Goal: Navigation & Orientation: Understand site structure

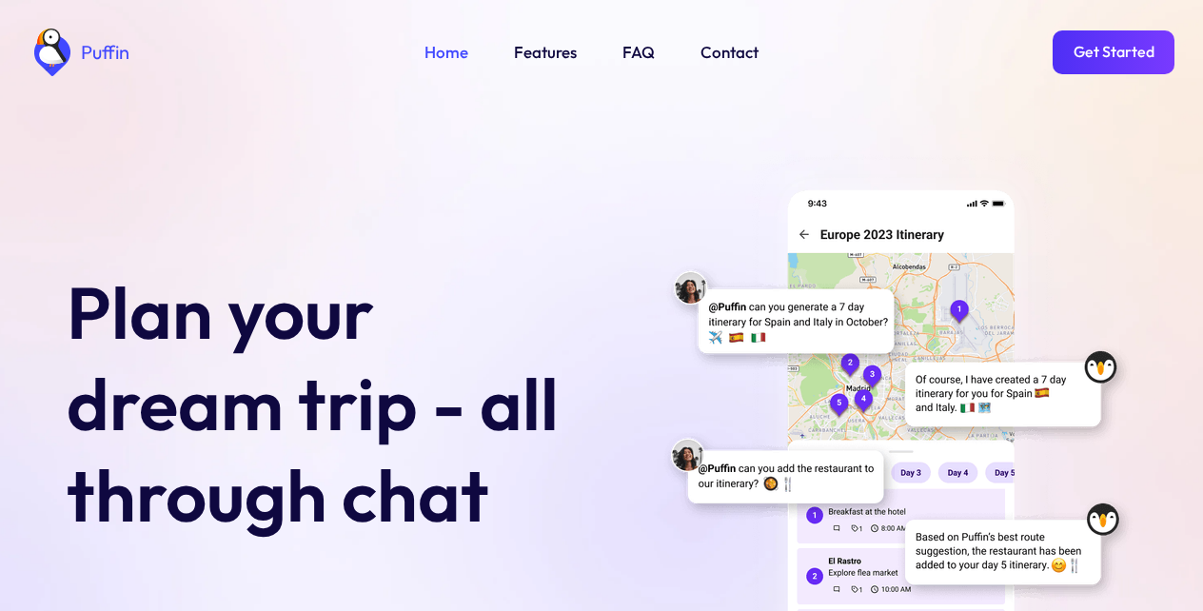
click at [1107, 50] on link "Get Started" at bounding box center [1113, 52] width 122 height 44
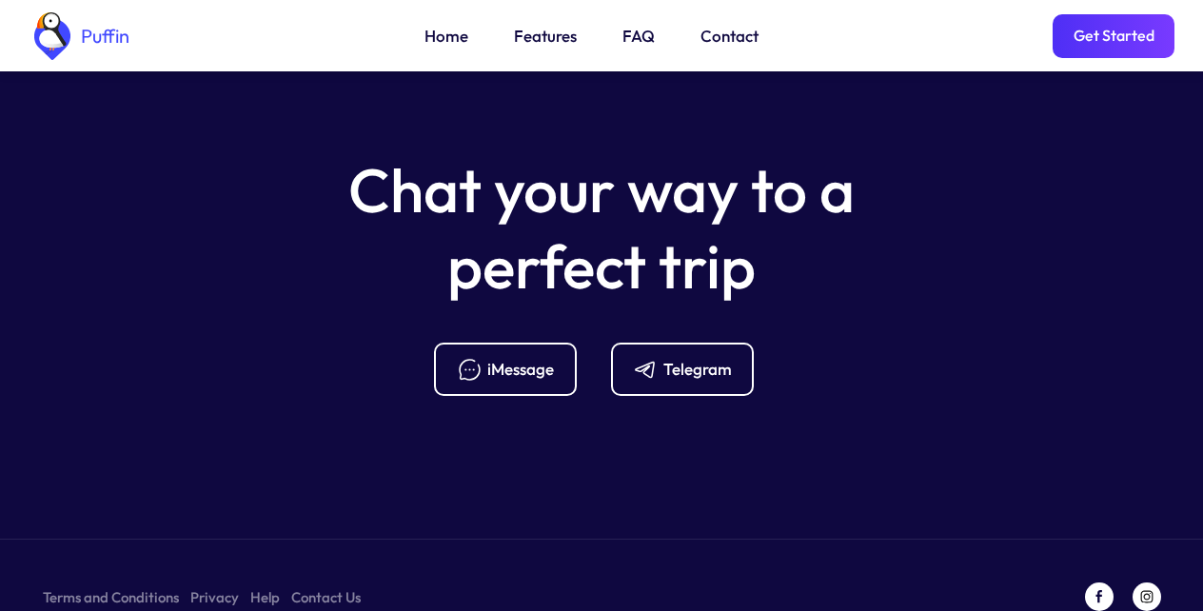
scroll to position [7541, 0]
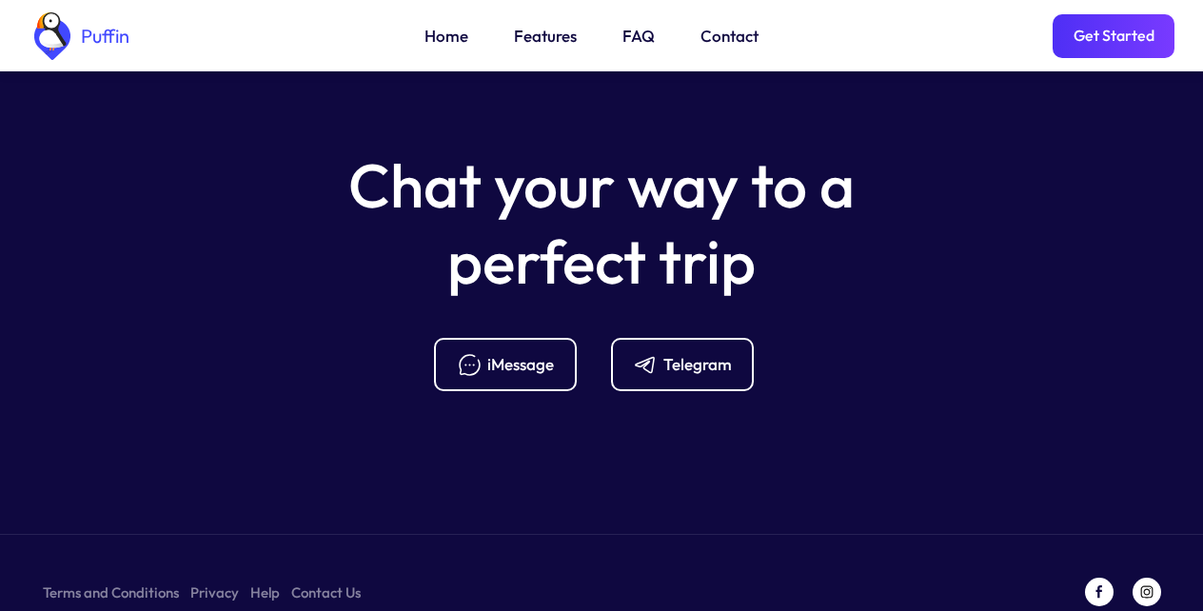
click at [106, 580] on link "Terms and Conditions" at bounding box center [111, 592] width 136 height 24
click at [681, 354] on div "Telegram" at bounding box center [697, 364] width 69 height 21
click at [542, 43] on link "Features" at bounding box center [545, 36] width 63 height 25
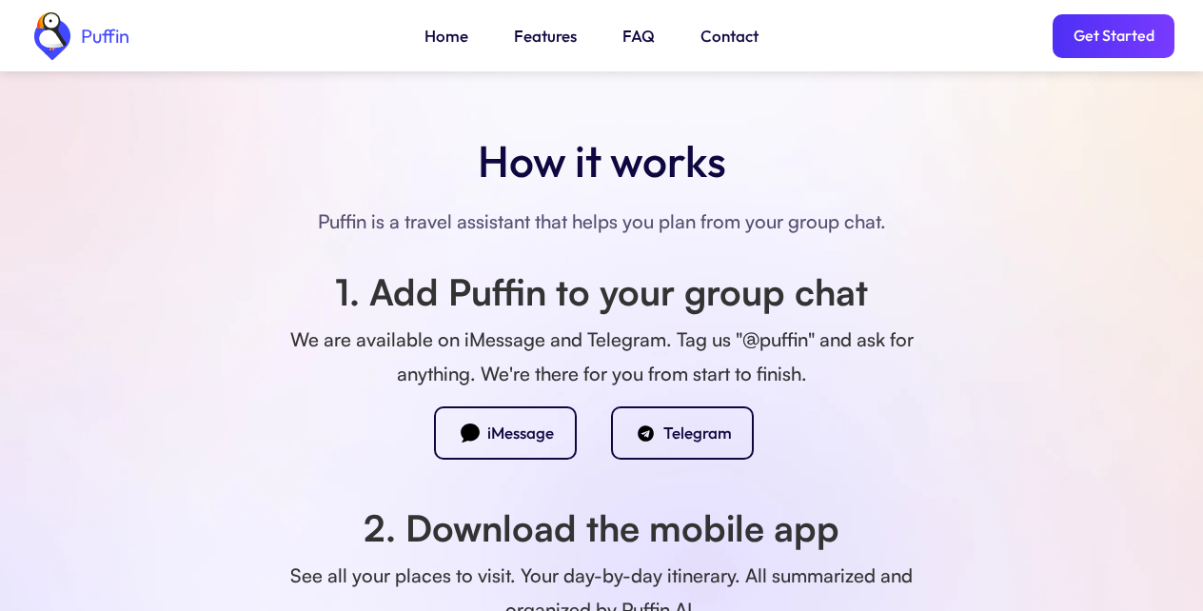
scroll to position [1337, 0]
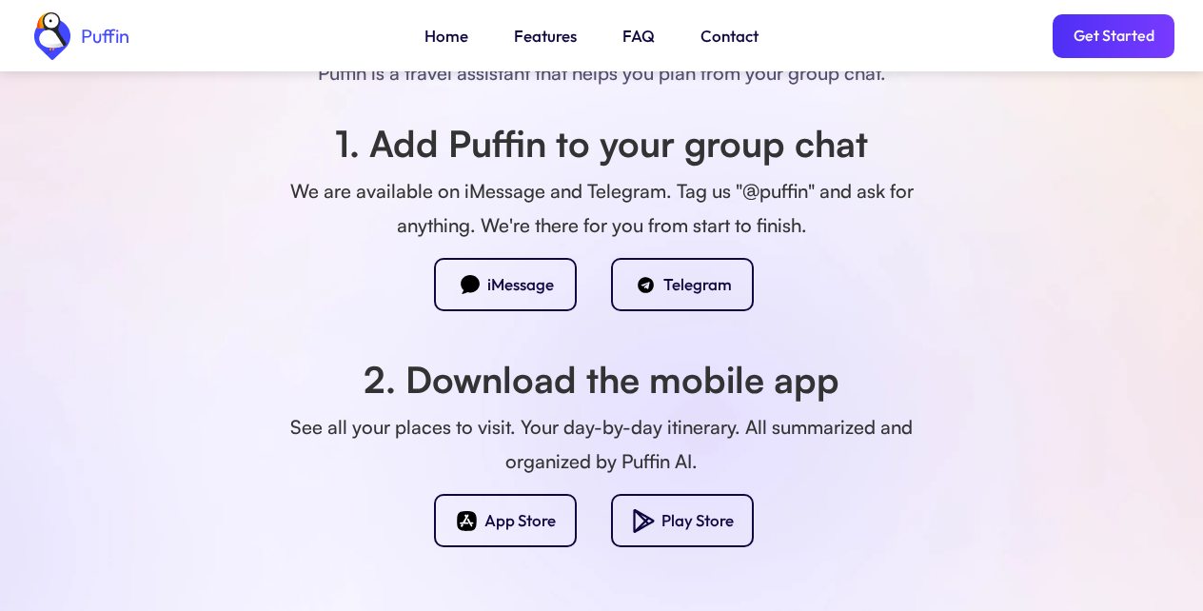
click at [639, 42] on link "FAQ" at bounding box center [638, 36] width 32 height 25
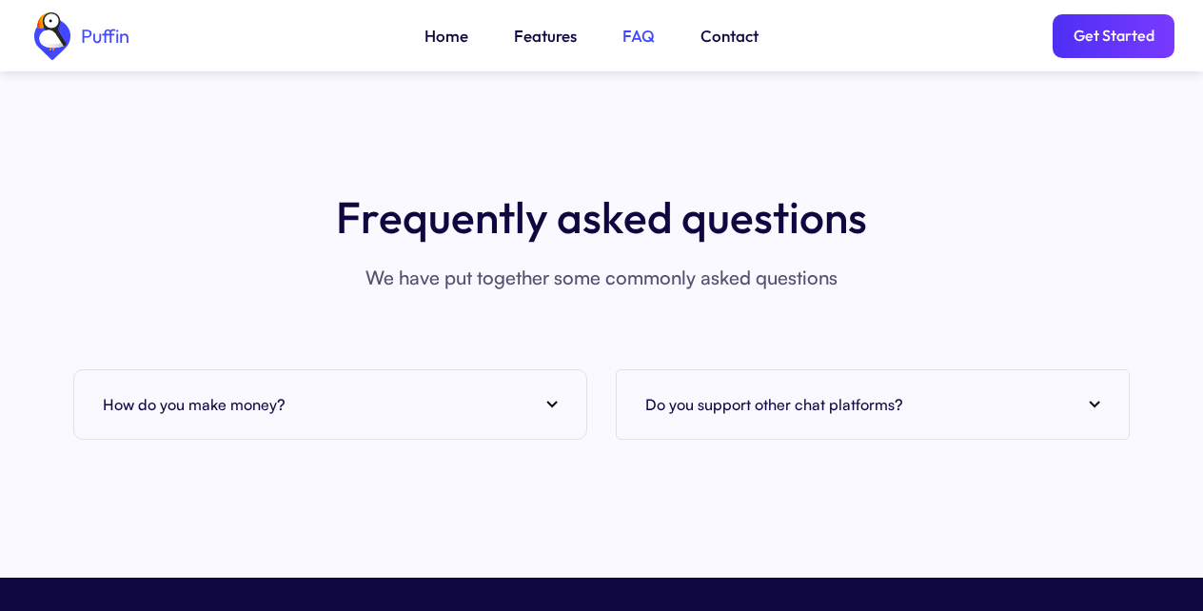
scroll to position [7283, 0]
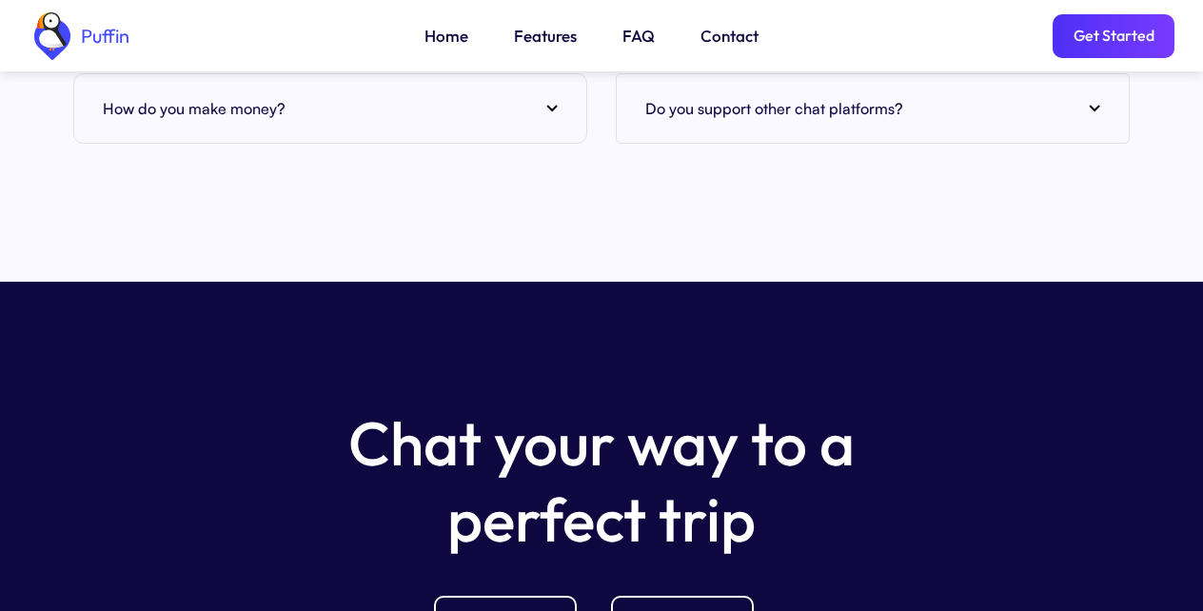
click at [639, 40] on link "FAQ" at bounding box center [638, 36] width 32 height 25
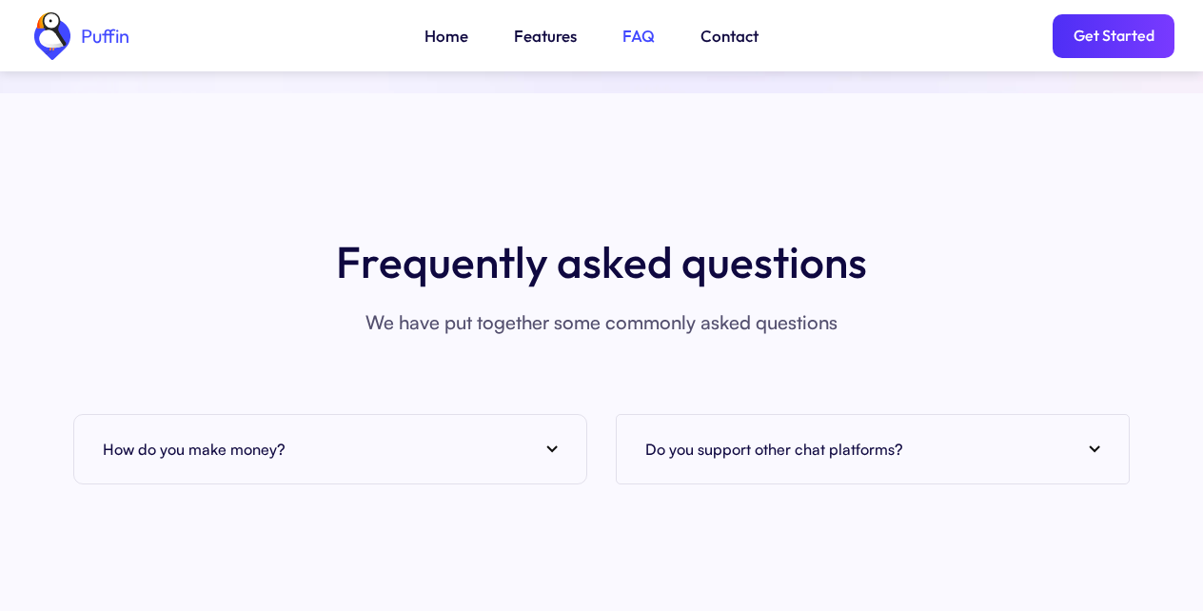
scroll to position [6940, 0]
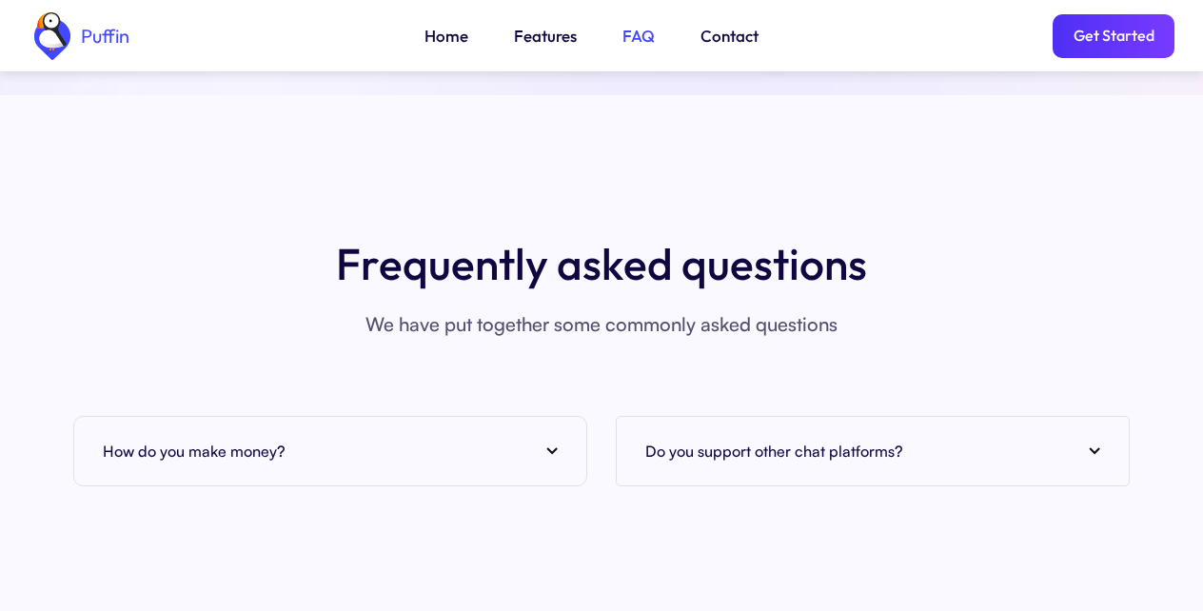
click at [720, 41] on link "Contact" at bounding box center [729, 36] width 58 height 25
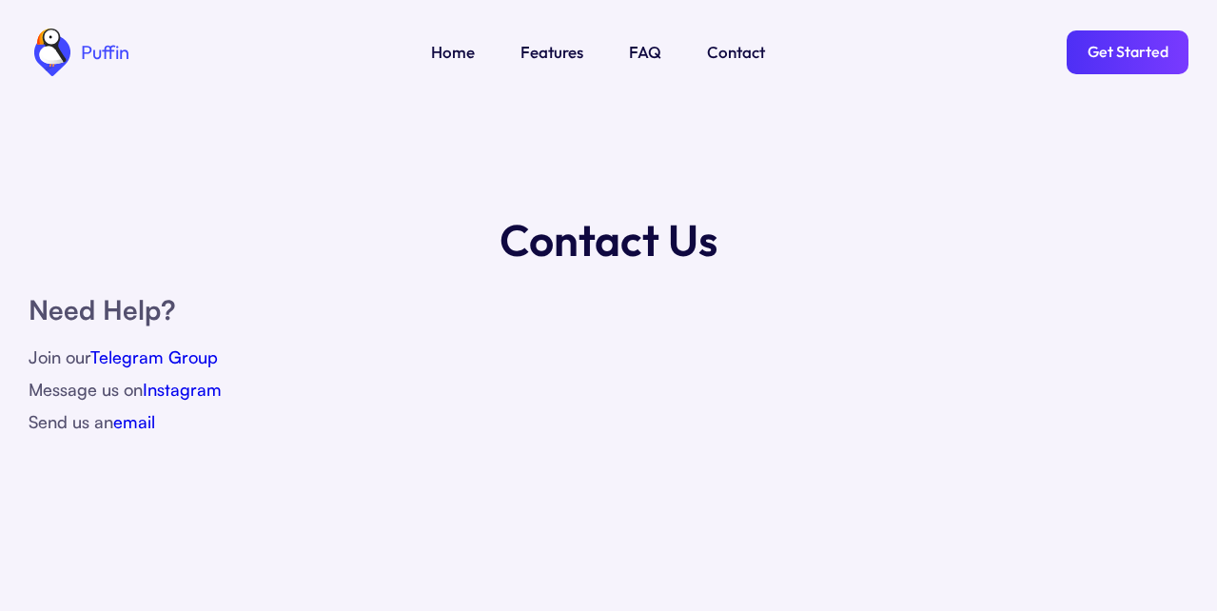
click at [690, 359] on div "Join our Telegram Group Message us on Instagram Send us an email" at bounding box center [609, 389] width 1160 height 97
